Goal: Navigation & Orientation: Find specific page/section

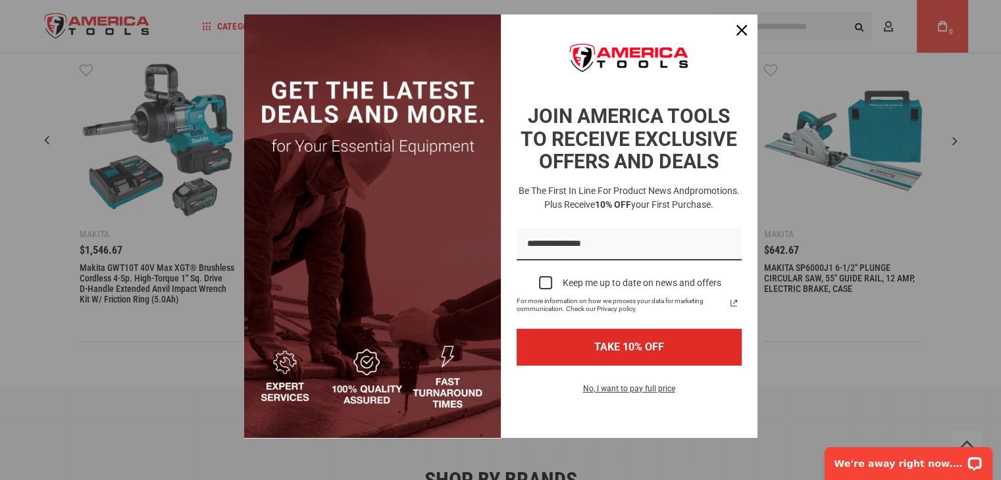
scroll to position [27, 0]
click at [733, 36] on div "Close" at bounding box center [741, 30] width 21 height 21
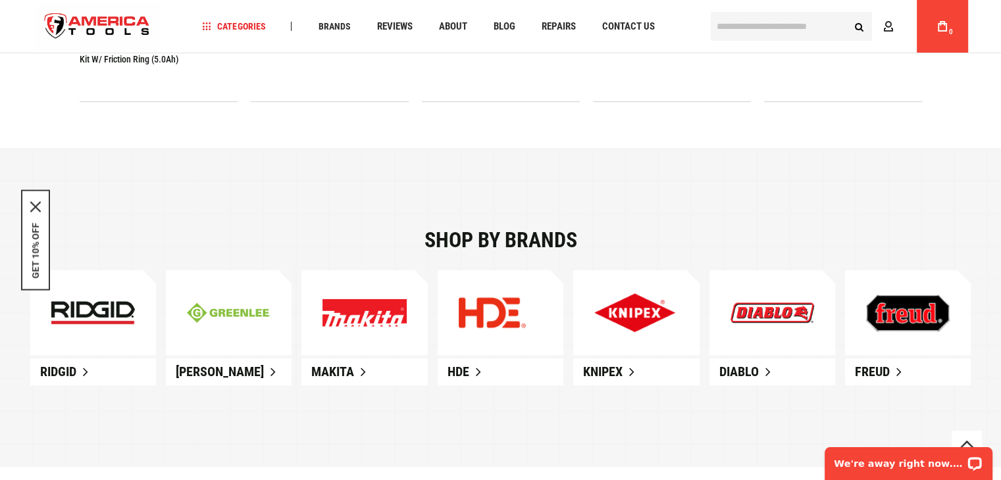
scroll to position [673, 0]
click at [341, 374] on span "Makita" at bounding box center [332, 373] width 43 height 16
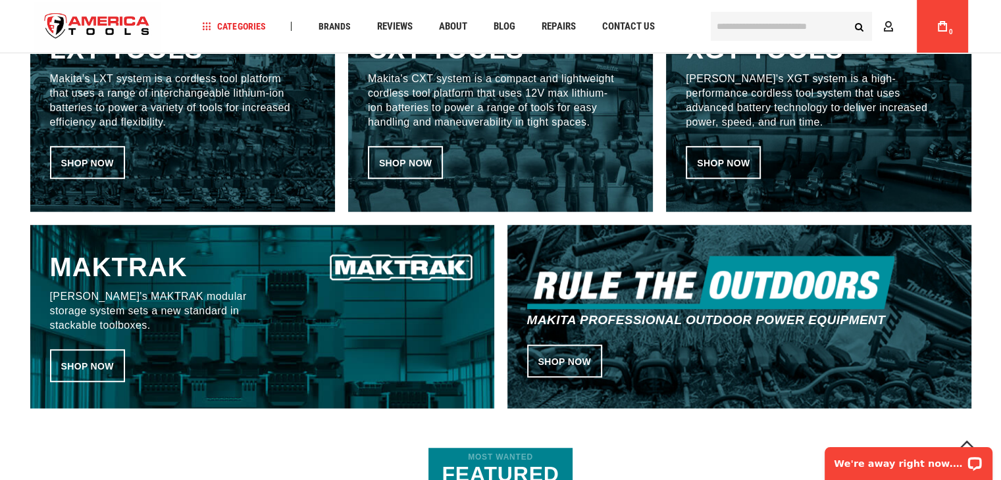
scroll to position [867, 0]
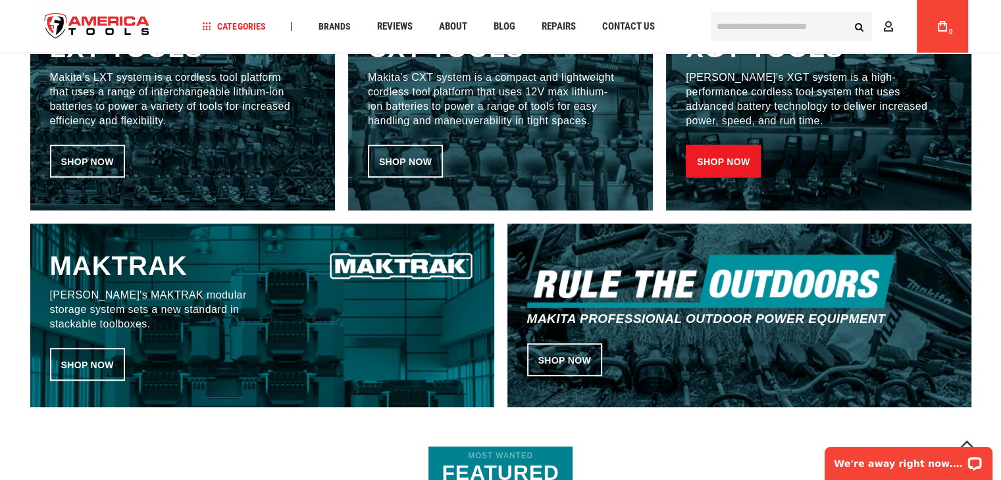
click at [737, 153] on link "Shop now" at bounding box center [723, 161] width 75 height 33
